Goal: Transaction & Acquisition: Purchase product/service

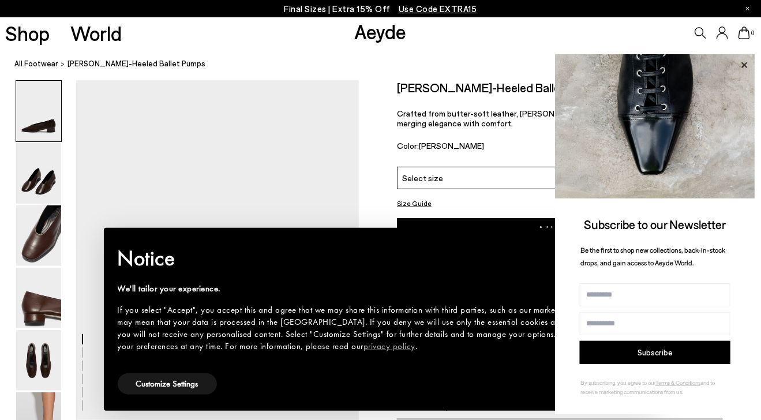
click at [747, 63] on icon at bounding box center [743, 65] width 15 height 15
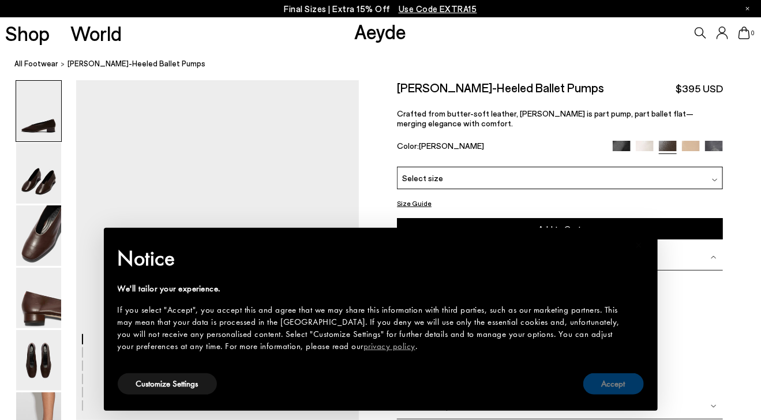
click at [599, 385] on button "Accept" at bounding box center [613, 383] width 61 height 21
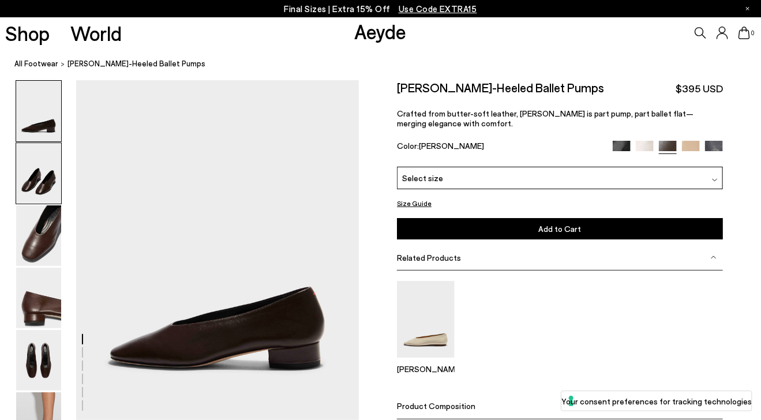
click at [47, 186] on img at bounding box center [38, 173] width 45 height 61
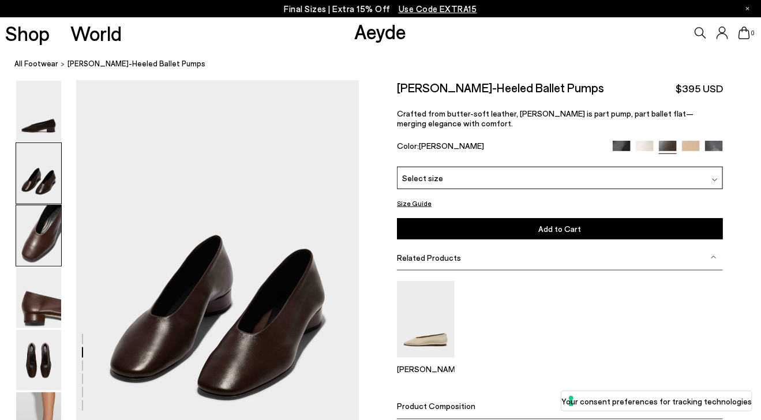
click at [48, 212] on img at bounding box center [38, 235] width 45 height 61
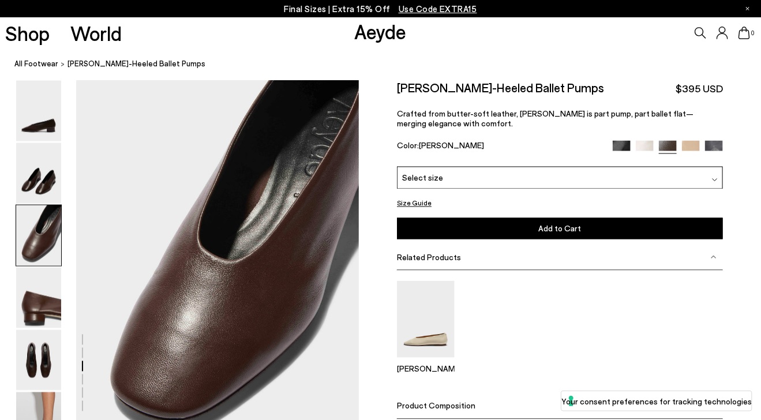
scroll to position [721, 0]
click at [716, 145] on img at bounding box center [714, 150] width 18 height 18
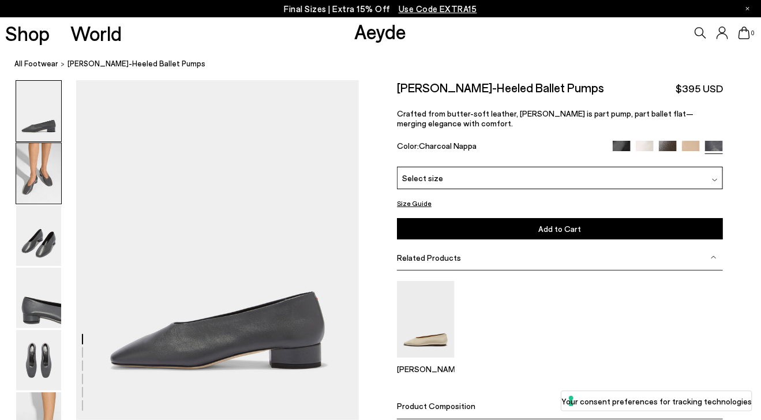
click at [36, 169] on img at bounding box center [38, 173] width 45 height 61
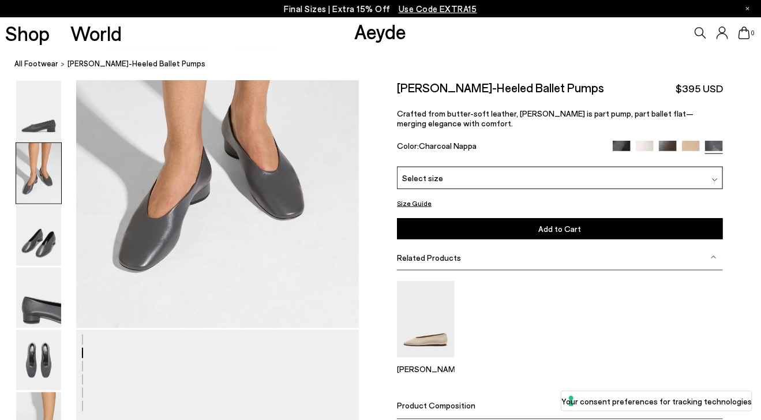
scroll to position [484, 0]
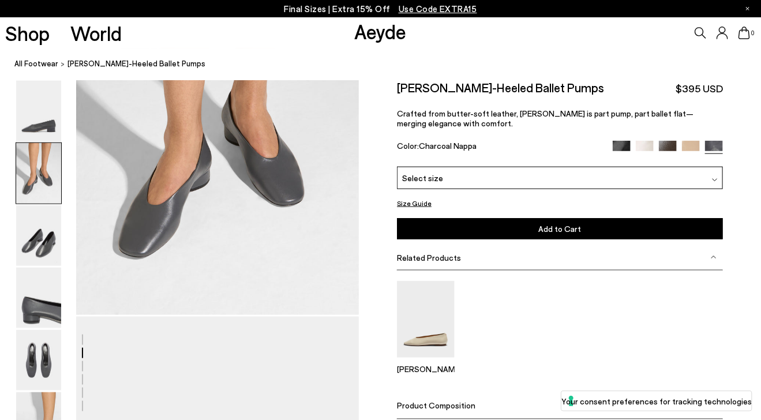
click at [648, 146] on img at bounding box center [644, 150] width 18 height 18
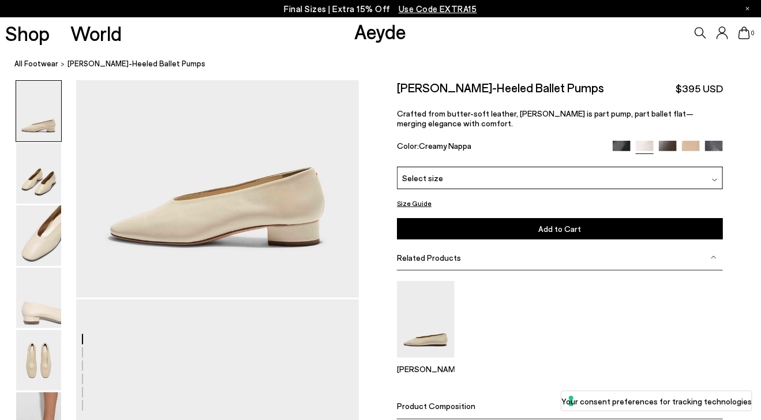
scroll to position [200, 0]
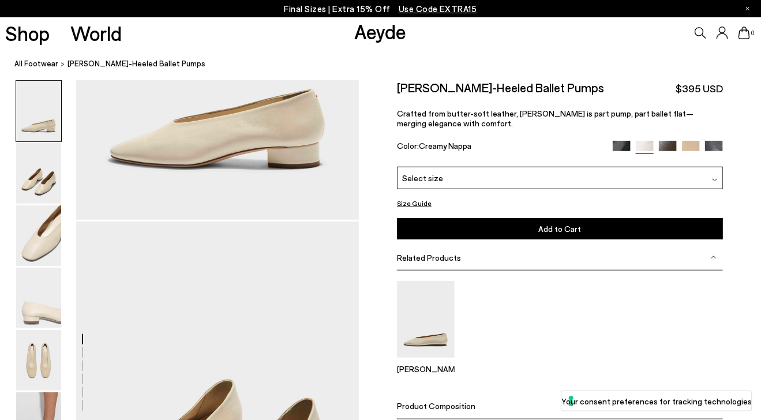
click at [622, 143] on img at bounding box center [621, 150] width 18 height 18
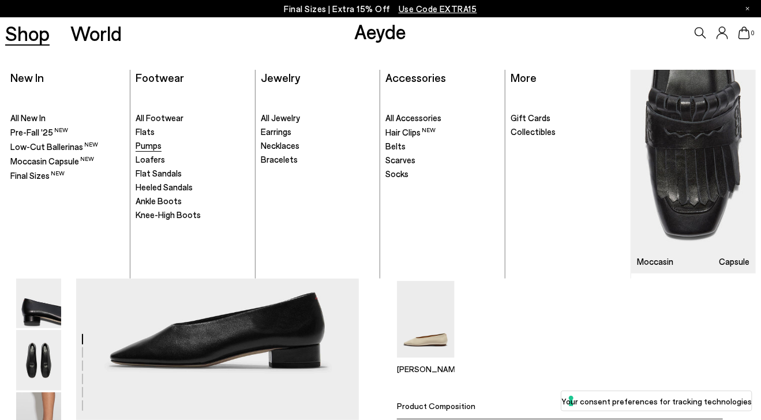
click at [146, 142] on span "Pumps" at bounding box center [148, 145] width 26 height 10
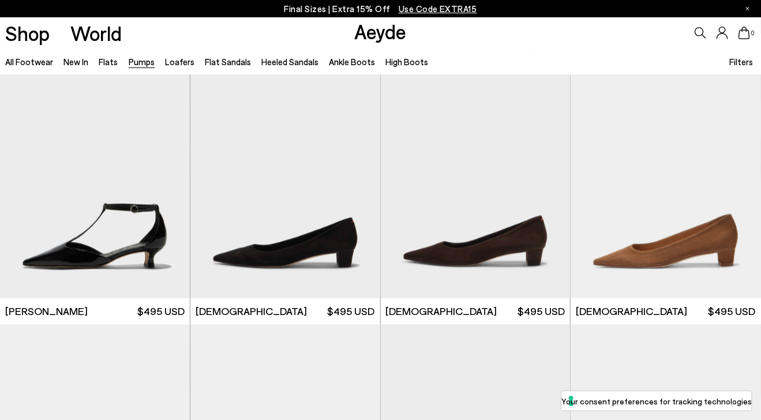
scroll to position [1140, 0]
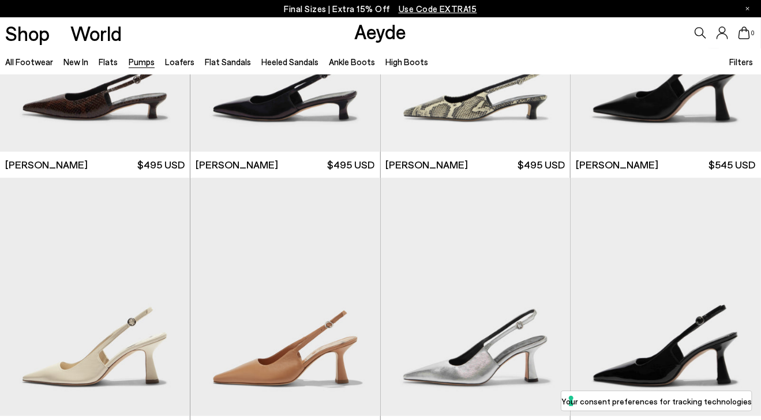
scroll to position [3061, 0]
